Goal: Navigation & Orientation: Find specific page/section

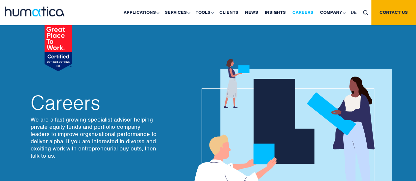
click at [308, 12] on link "Careers" at bounding box center [303, 12] width 28 height 25
click at [306, 15] on link "Careers" at bounding box center [303, 12] width 28 height 25
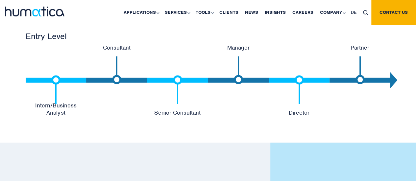
scroll to position [1428, 0]
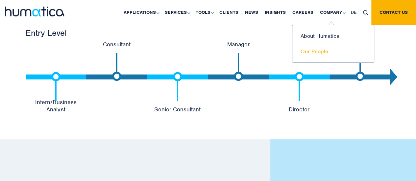
click at [321, 49] on link "Our People" at bounding box center [334, 51] width 82 height 15
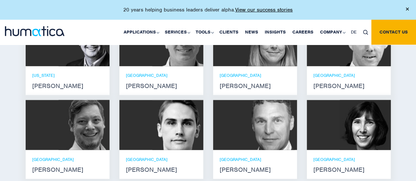
scroll to position [542, 0]
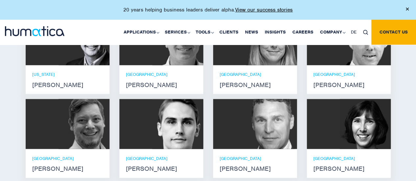
click at [281, 108] on img at bounding box center [271, 124] width 51 height 50
